Goal: Task Accomplishment & Management: Manage account settings

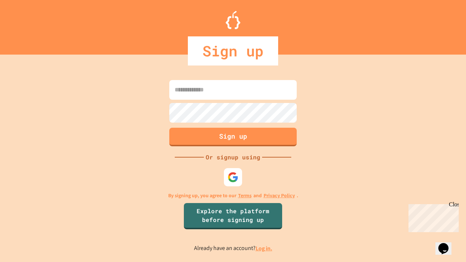
click at [264, 248] on link "Log in." at bounding box center [263, 248] width 17 height 8
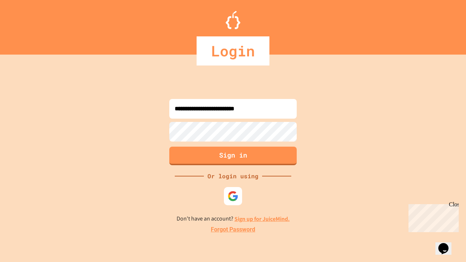
type input "**********"
